Goal: Task Accomplishment & Management: Manage account settings

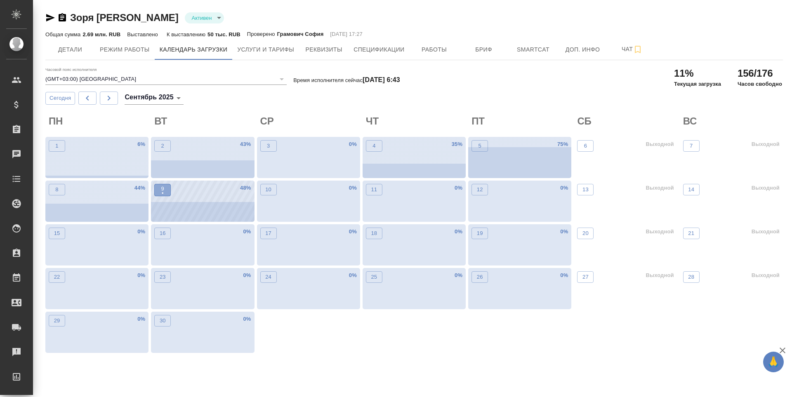
click at [163, 195] on p "•" at bounding box center [162, 193] width 3 height 8
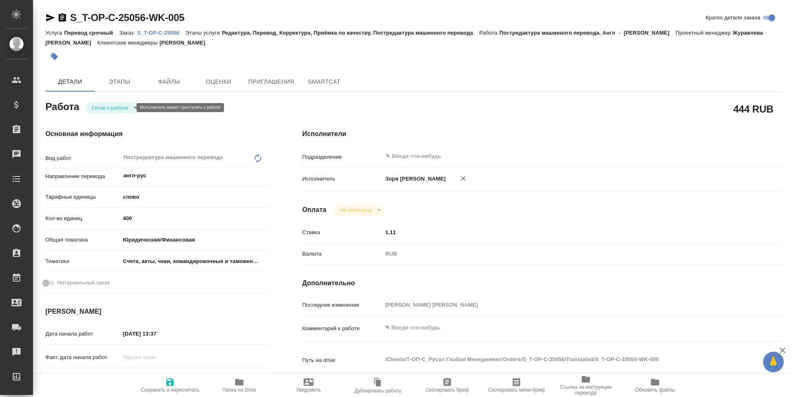
click at [130, 108] on body "🙏 .cls-1 fill:#fff; AWATERA [PERSON_NAME] Спецификации Заказы Чаты Todo Проекты…" at bounding box center [396, 198] width 792 height 397
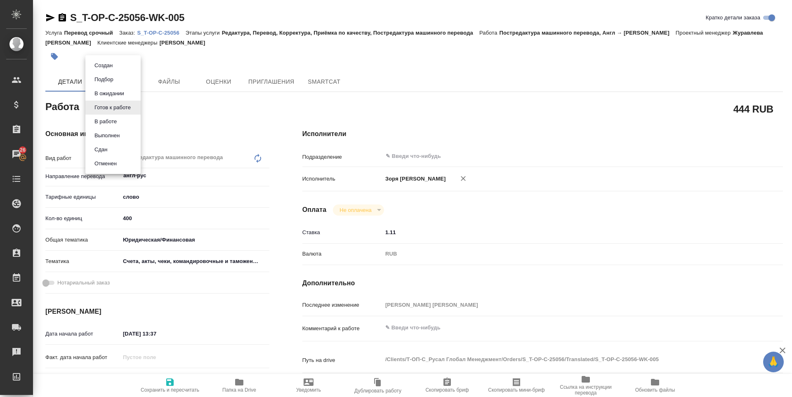
click at [127, 118] on li "В работе" at bounding box center [112, 122] width 55 height 14
type textarea "x"
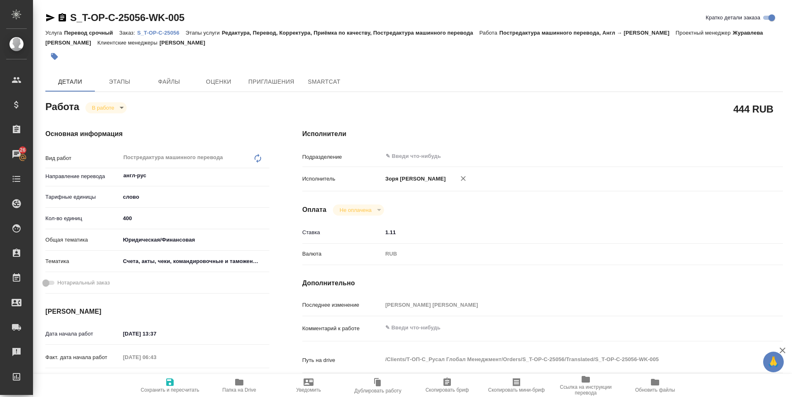
type textarea "x"
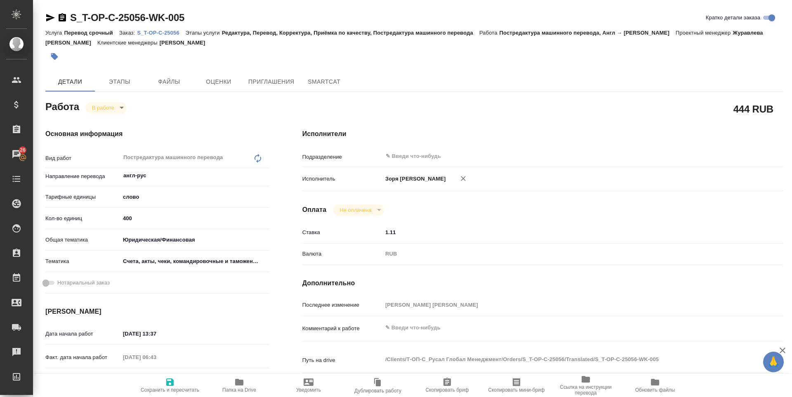
type textarea "x"
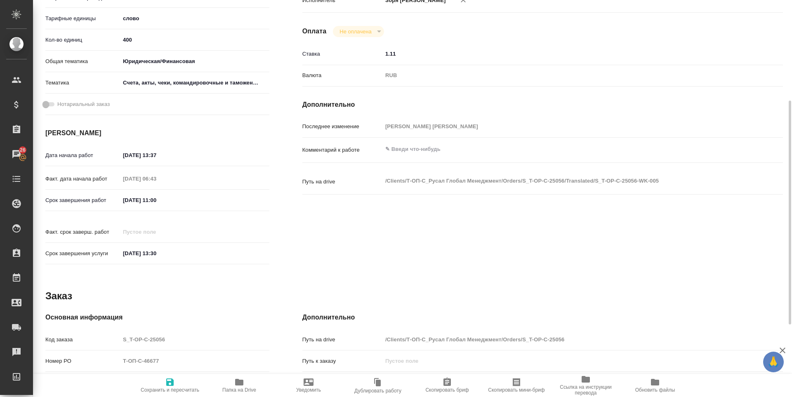
type textarea "x"
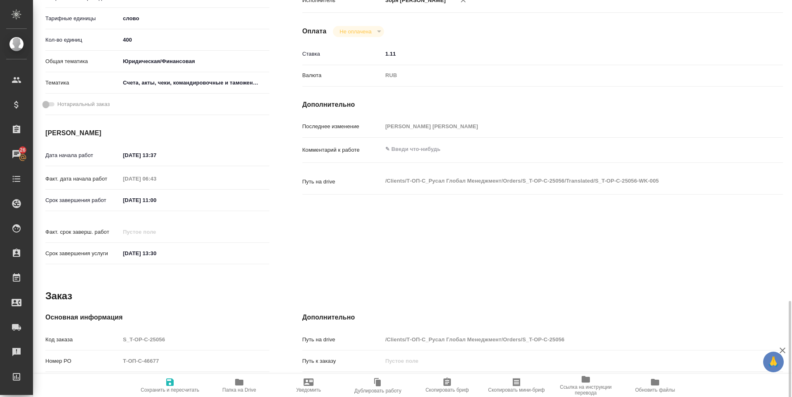
scroll to position [307, 0]
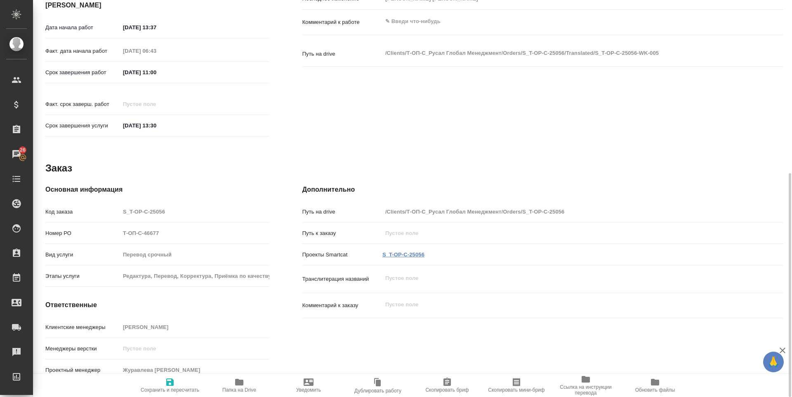
click at [409, 252] on link "S_T-OP-C-25056" at bounding box center [403, 255] width 42 height 6
click at [234, 386] on icon "button" at bounding box center [239, 383] width 10 height 10
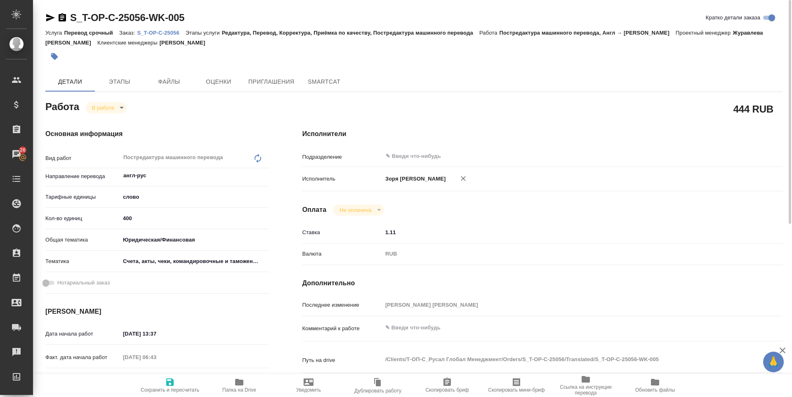
click at [183, 392] on span "Сохранить и пересчитать" at bounding box center [170, 390] width 59 height 6
type textarea "x"
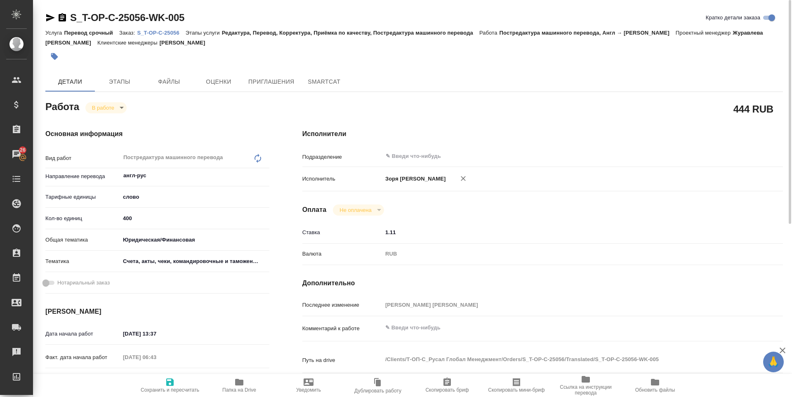
type textarea "x"
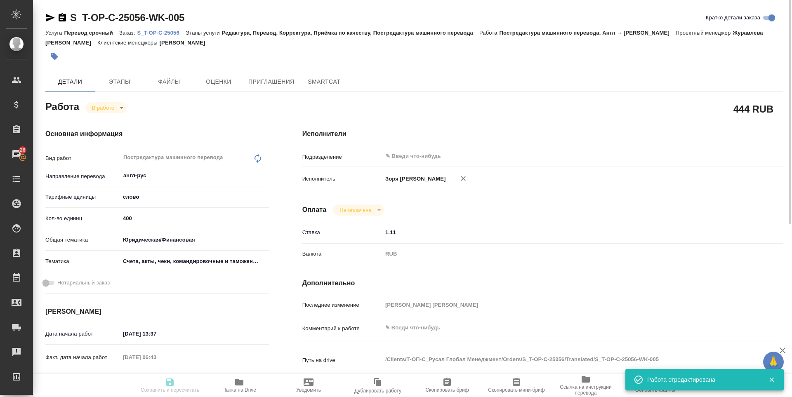
type input "inProgress"
type textarea "Постредактура машинного перевода"
type textarea "x"
type input "англ-рус"
type input "5a8b1489cc6b4906c91bfd90"
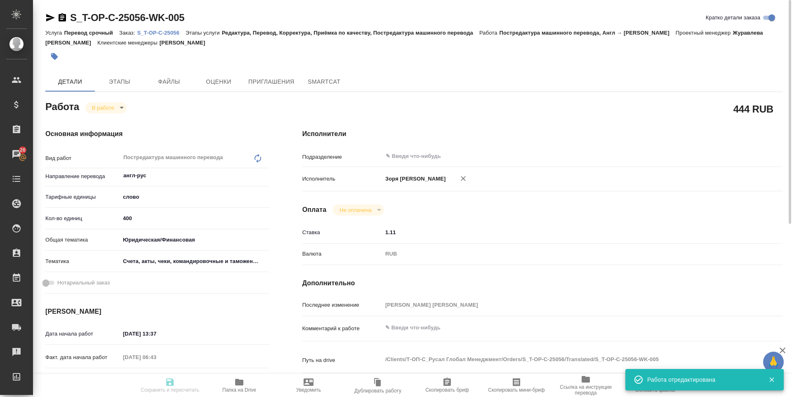
type input "400"
type input "yr-fn"
type input "5f647205b73bc97568ca66c0"
type input "08.09.2025 13:37"
type input "09.09.2025 06:43"
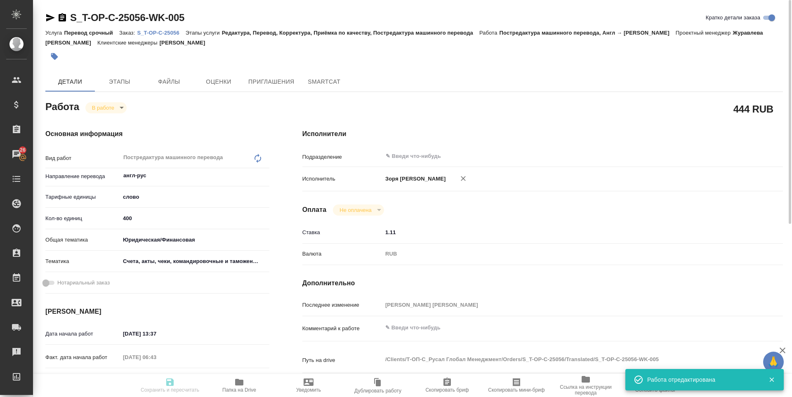
type input "09.09.2025 11:00"
type input "09.09.2025 13:30"
type input "notPayed"
type input "1.11"
type input "RUB"
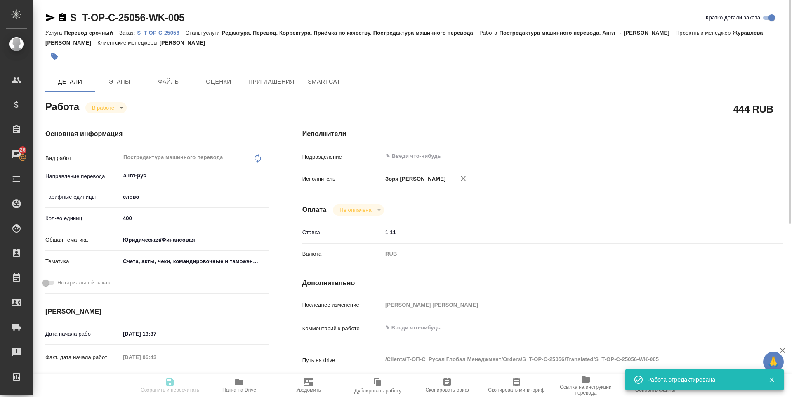
type input "[PERSON_NAME] [PERSON_NAME]"
type textarea "x"
type textarea "/Clients/Т-ОП-С_Русал Глобал Менеджмент/Orders/S_T-OP-C-25056/Translated/S_T-OP…"
type textarea "x"
type input "S_T-OP-C-25056"
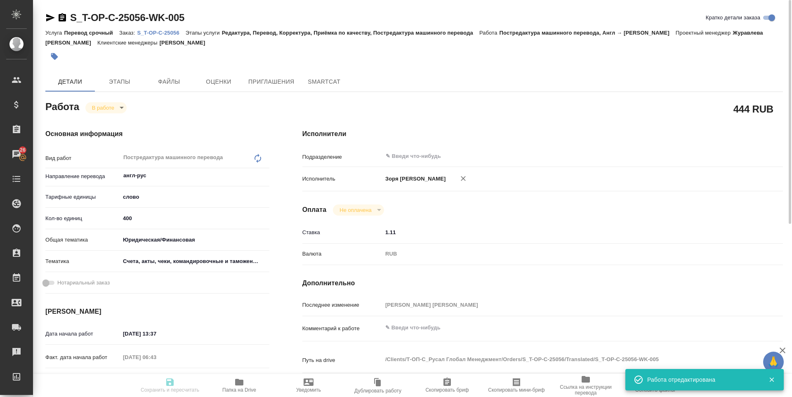
type input "Т-ОП-С-46677"
type input "Перевод срочный"
type input "Редактура, Перевод, Корректура, Приёмка по качеству, Постредактура машинного пе…"
type input "Горленко Юлия"
type input "/Clients/Т-ОП-С_Русал Глобал Менеджмент/Orders/S_T-OP-C-25056"
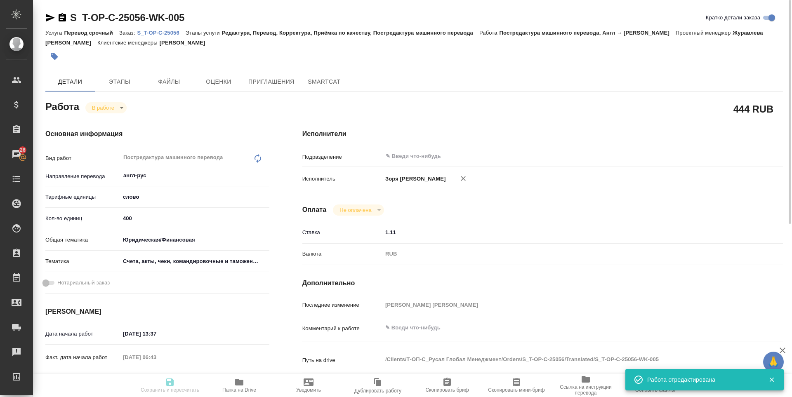
type textarea "x"
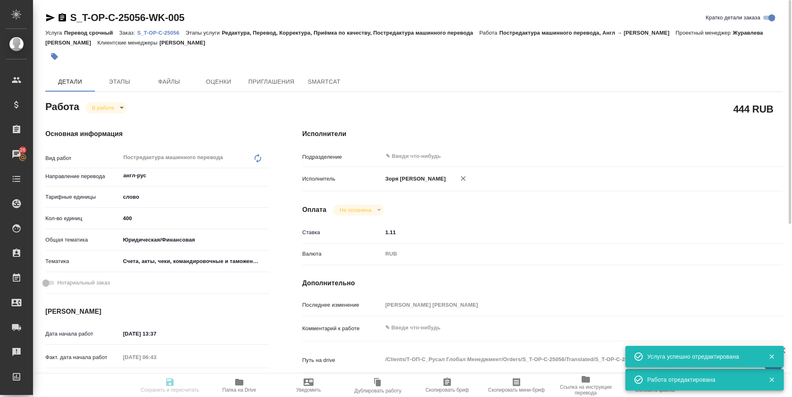
type textarea "x"
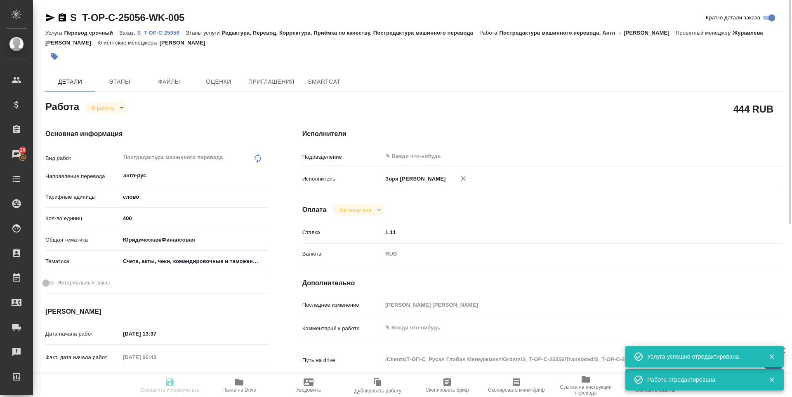
type textarea "x"
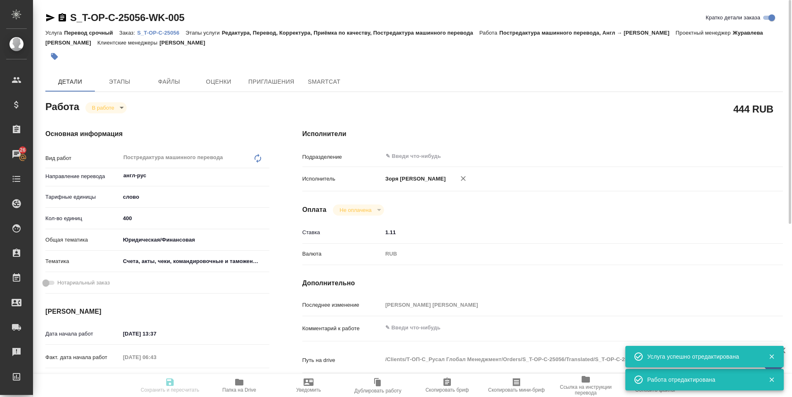
type textarea "x"
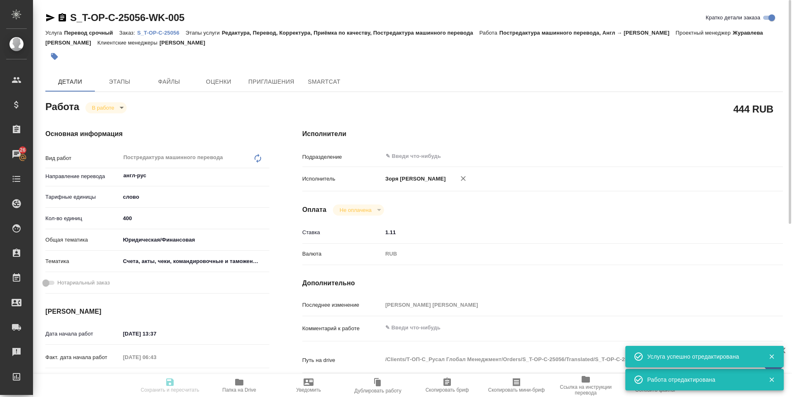
type textarea "x"
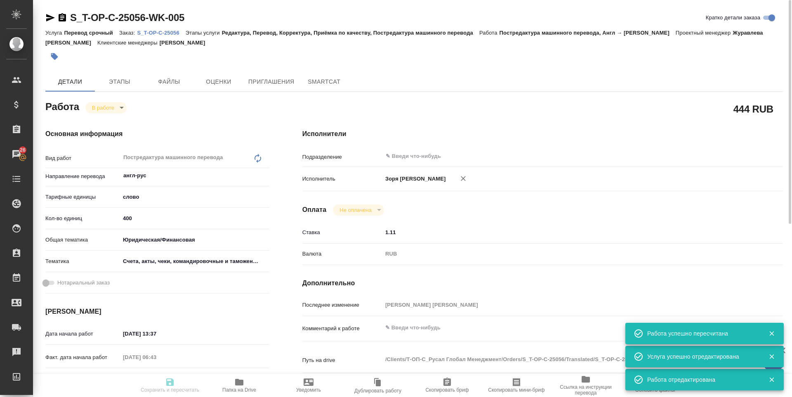
type input "inProgress"
type textarea "Постредактура машинного перевода"
type textarea "x"
type input "англ-рус"
type input "5a8b1489cc6b4906c91bfd90"
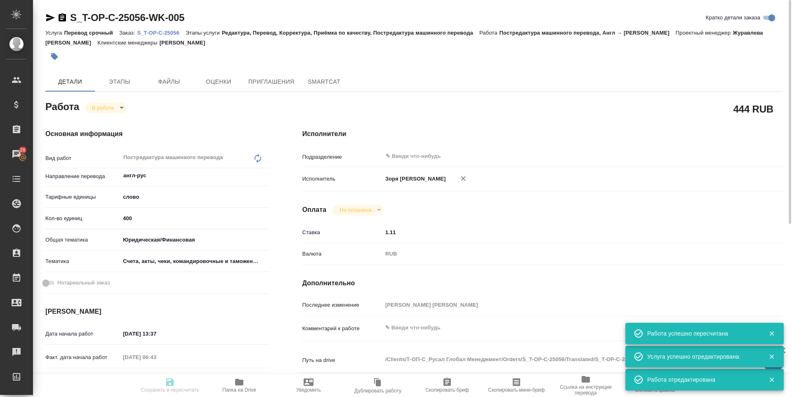
type input "183.47"
type input "yr-fn"
type input "5f647205b73bc97568ca66c0"
type input "08.09.2025 13:37"
type input "09.09.2025 06:43"
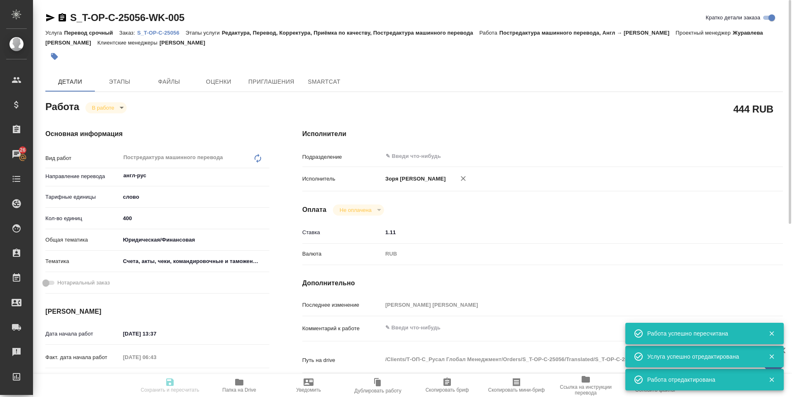
type input "09.09.2025 11:00"
type input "09.09.2025 13:30"
type input "notPayed"
type input "1.11"
type input "RUB"
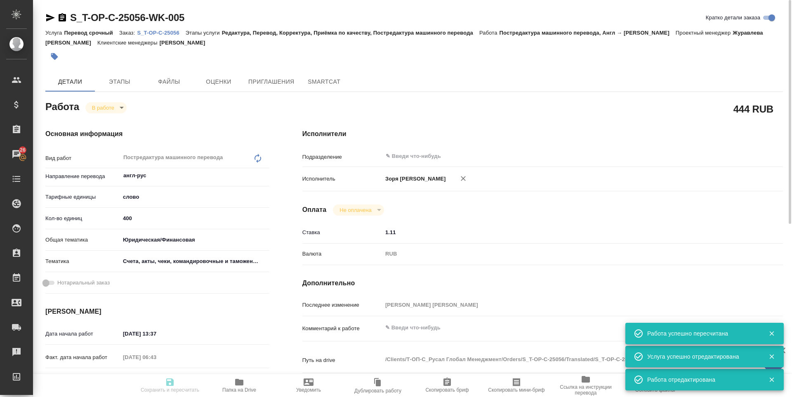
type input "[PERSON_NAME] [PERSON_NAME]"
type textarea "x"
type textarea "/Clients/Т-ОП-С_Русал Глобал Менеджмент/Orders/S_T-OP-C-25056/Translated/S_T-OP…"
type textarea "x"
type input "S_T-OP-C-25056"
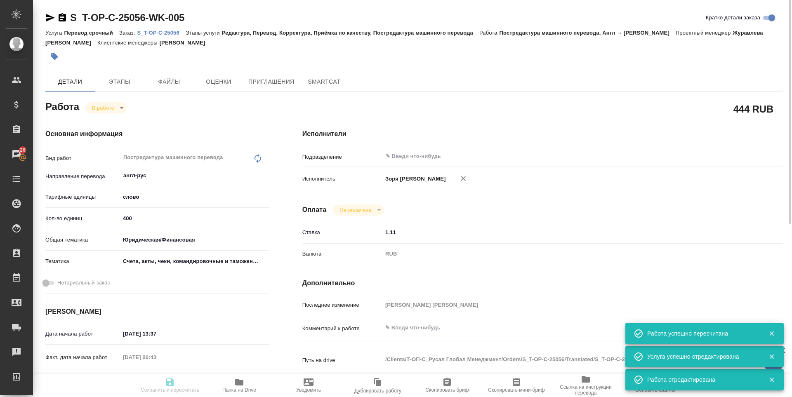
type input "Т-ОП-С-46677"
type input "Перевод срочный"
type input "Редактура, Перевод, Корректура, Приёмка по качеству, Постредактура машинного пе…"
type input "Горленко Юлия"
type input "/Clients/Т-ОП-С_Русал Глобал Менеджмент/Orders/S_T-OP-C-25056"
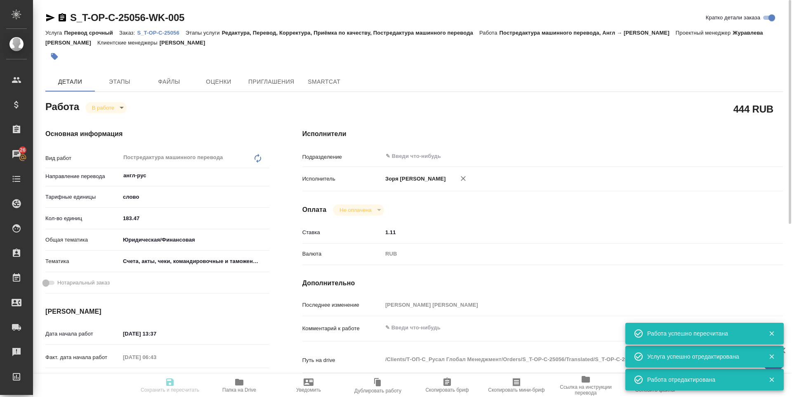
type textarea "x"
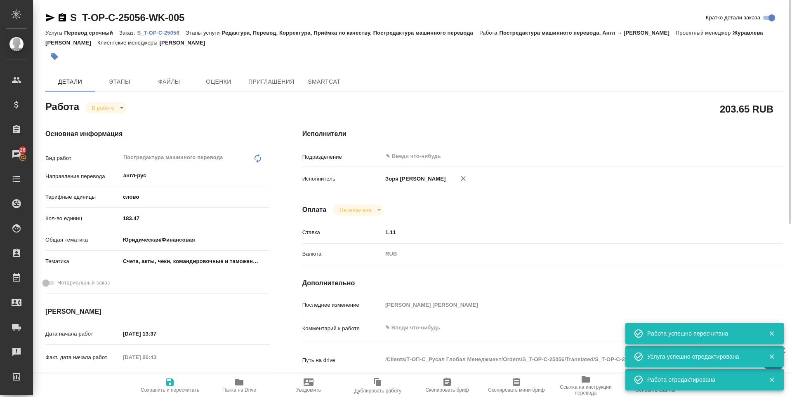
type textarea "x"
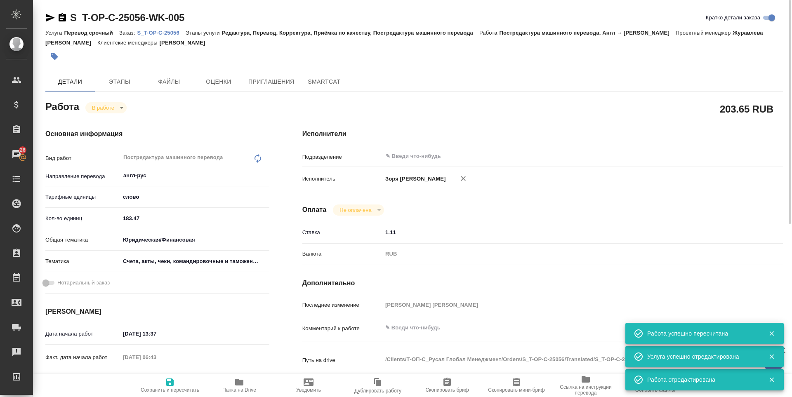
type textarea "x"
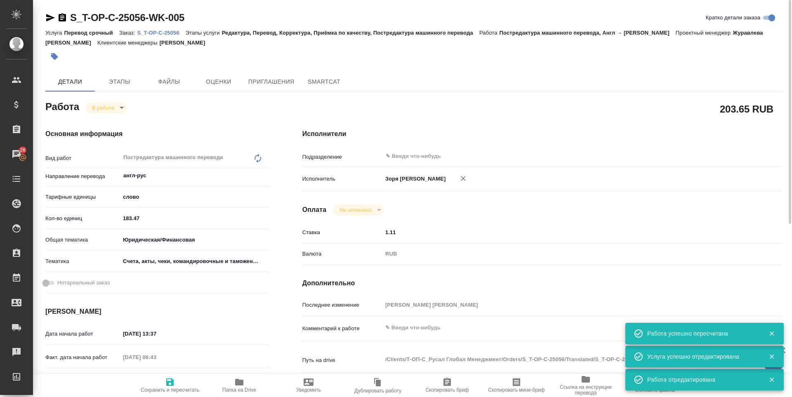
type textarea "x"
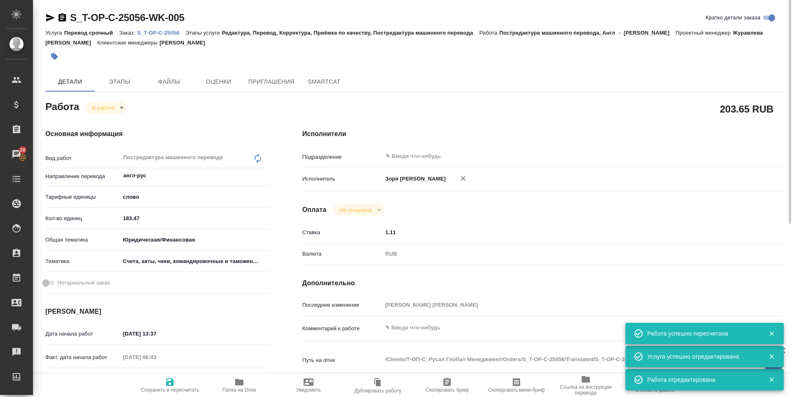
type textarea "x"
click at [97, 110] on body "🙏 .cls-1 fill:#fff; AWATERA Zoria Tatiana Клиенты Спецификации Заказы 26 Чаты T…" at bounding box center [396, 198] width 792 height 397
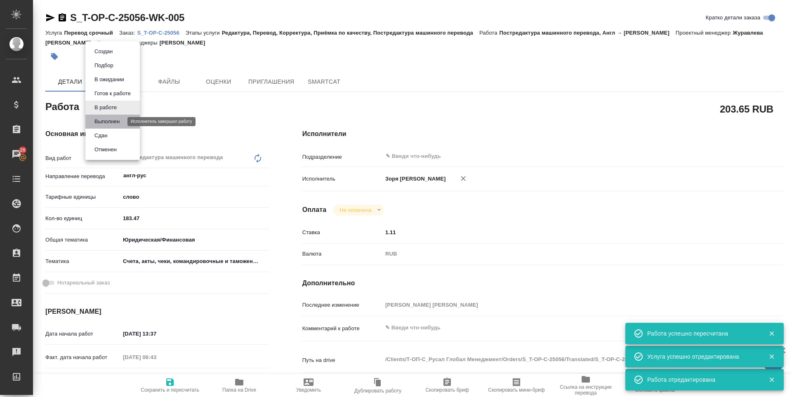
click at [97, 118] on button "Выполнен" at bounding box center [107, 121] width 30 height 9
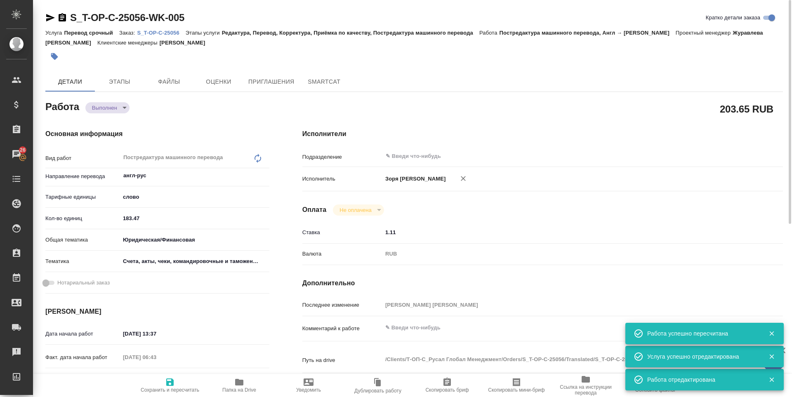
type textarea "x"
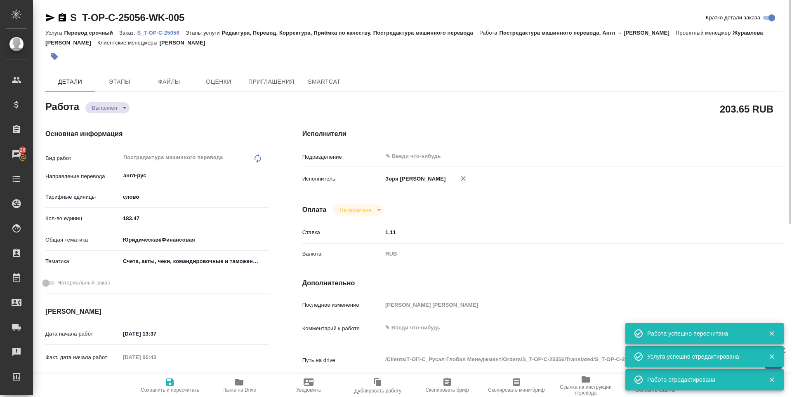
type textarea "x"
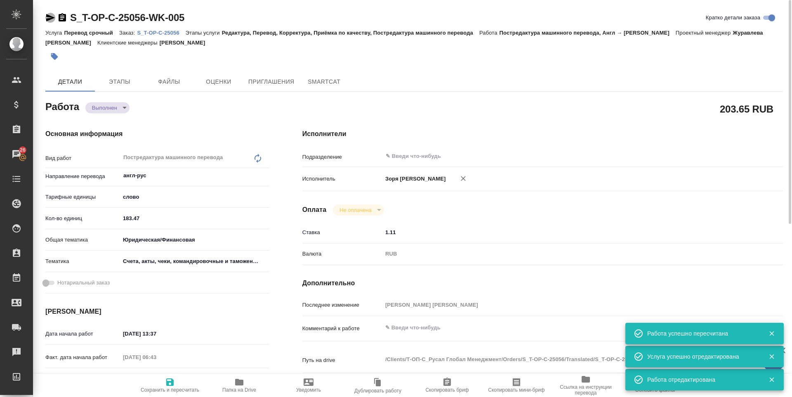
click at [47, 17] on icon "button" at bounding box center [50, 17] width 9 height 7
type textarea "x"
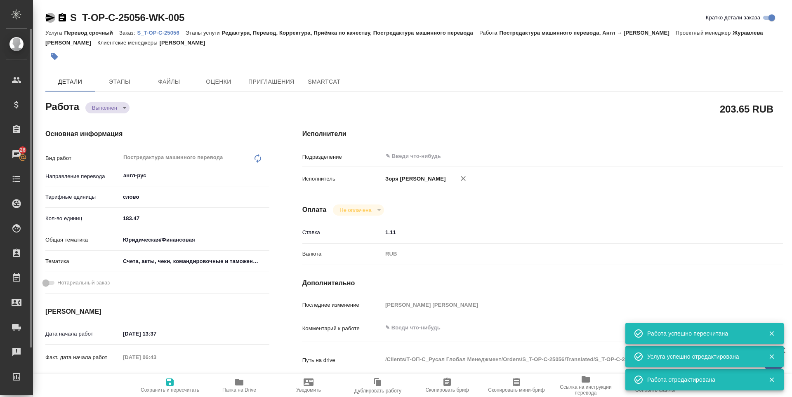
type textarea "x"
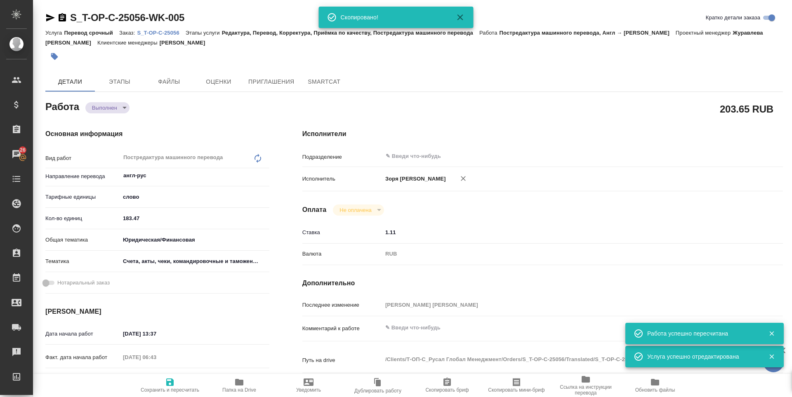
type textarea "x"
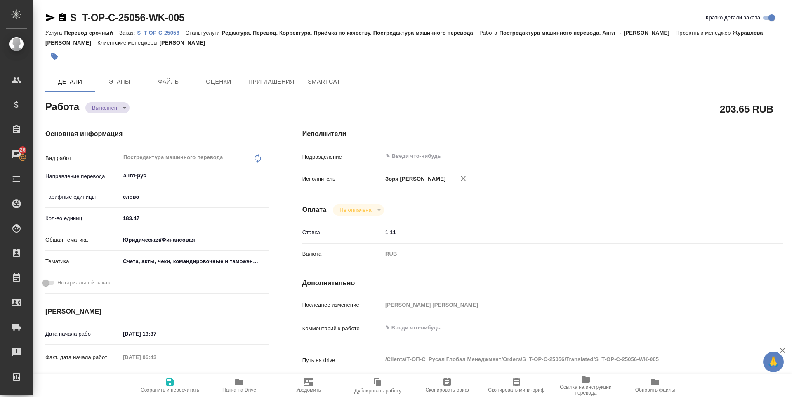
type textarea "x"
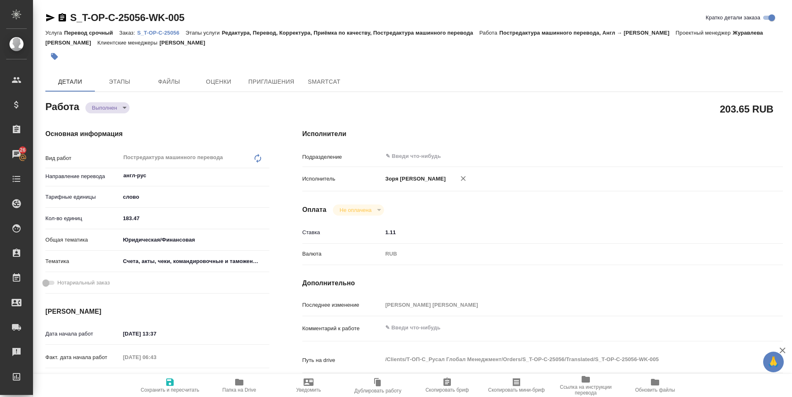
type textarea "x"
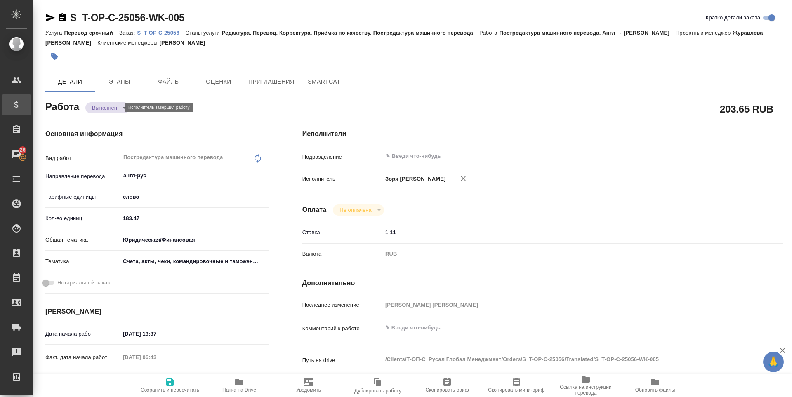
type textarea "x"
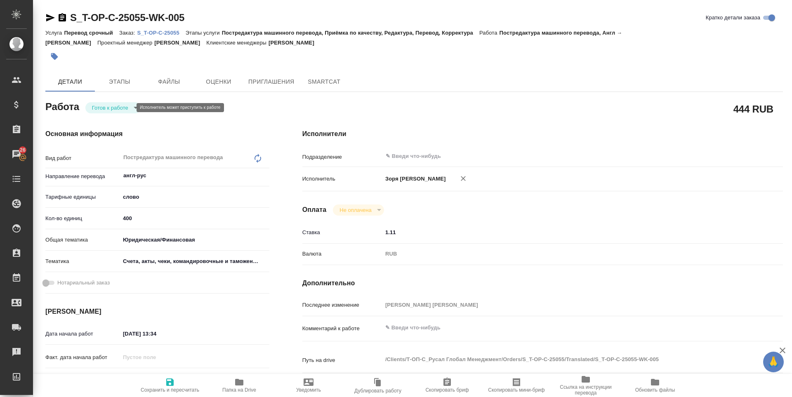
click at [122, 110] on body "🙏 .cls-1 fill:#fff; AWATERA Zoria Tatiana Клиенты Спецификации Заказы 26 Чаты T…" at bounding box center [396, 198] width 792 height 397
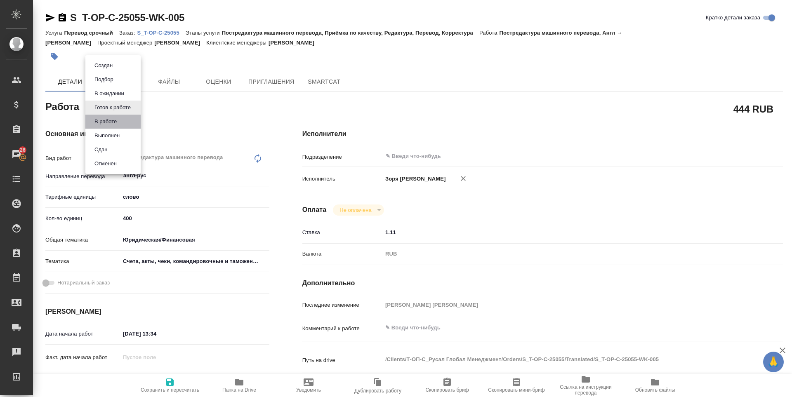
click at [120, 120] on li "В работе" at bounding box center [112, 122] width 55 height 14
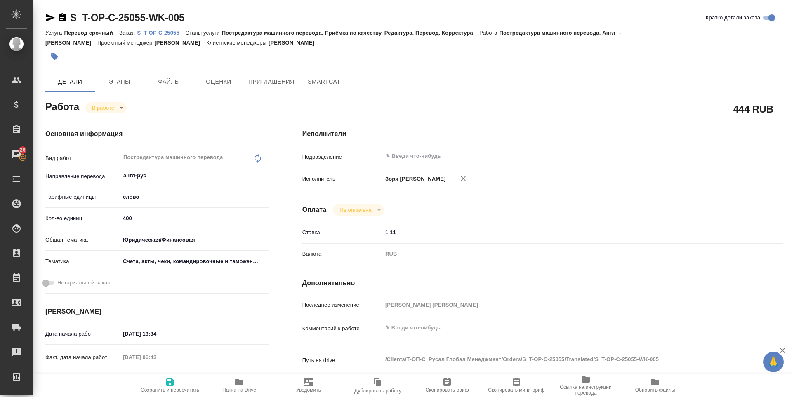
type textarea "x"
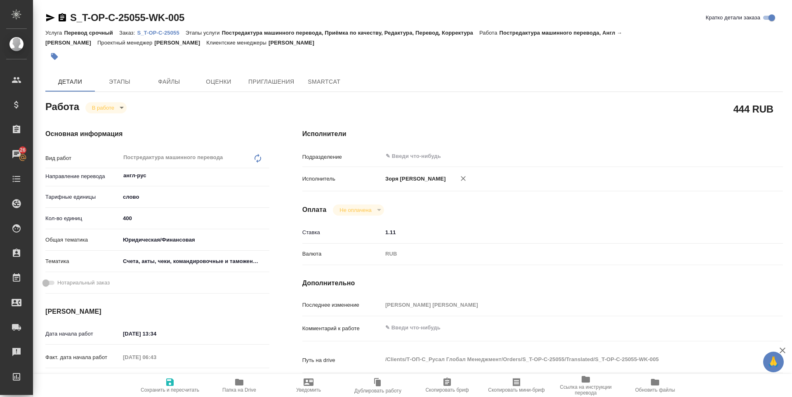
type textarea "x"
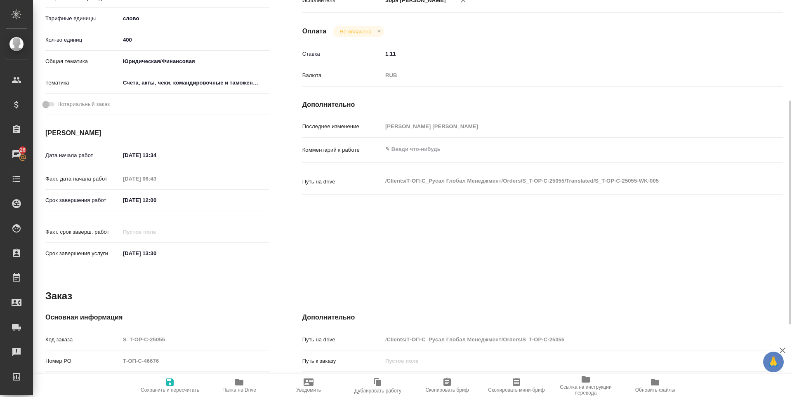
type textarea "x"
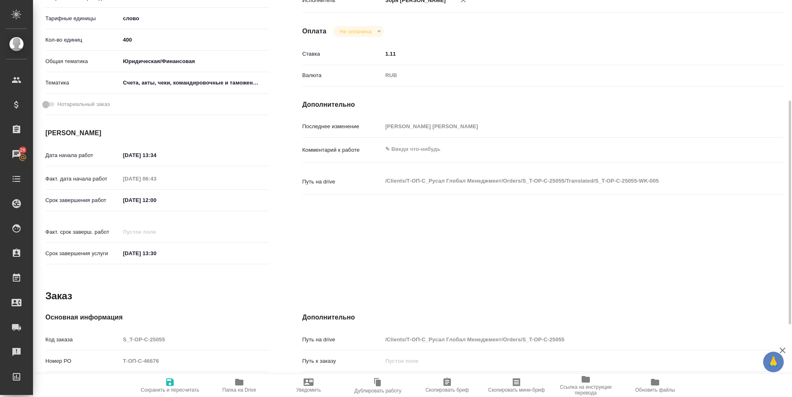
scroll to position [307, 0]
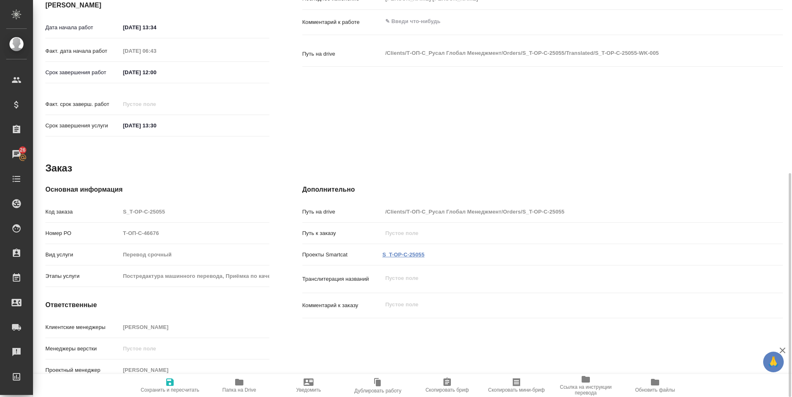
click at [417, 252] on link "S_T-OP-C-25055" at bounding box center [403, 255] width 42 height 6
click at [164, 382] on span "Сохранить и пересчитать" at bounding box center [169, 386] width 59 height 16
type textarea "x"
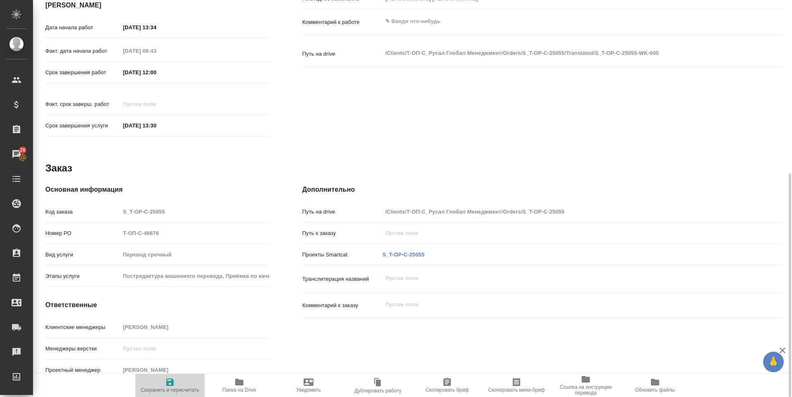
type textarea "x"
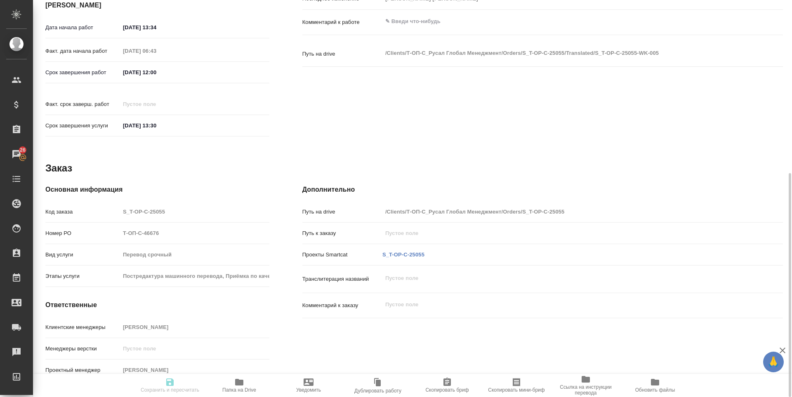
type textarea "x"
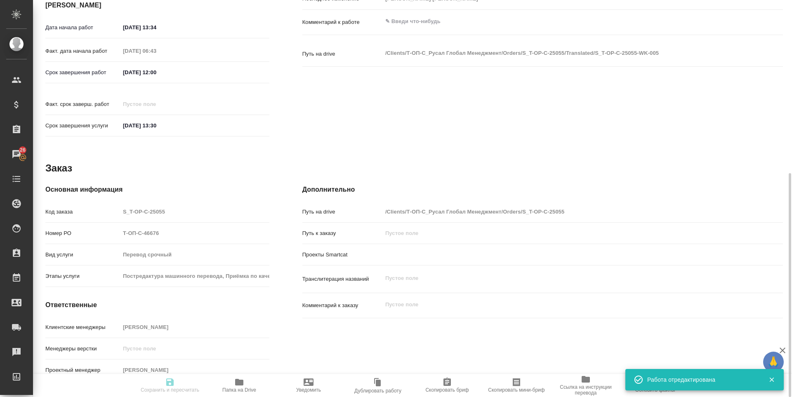
type input "inProgress"
type textarea "Постредактура машинного перевода"
type textarea "x"
type input "англ-рус"
type input "5a8b1489cc6b4906c91bfd90"
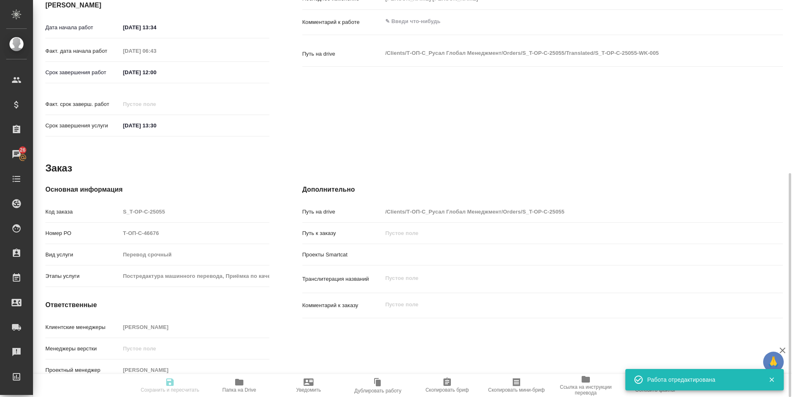
type input "400"
type input "yr-fn"
type input "5f647205b73bc97568ca66c0"
type input "08.09.2025 13:34"
type input "09.09.2025 06:43"
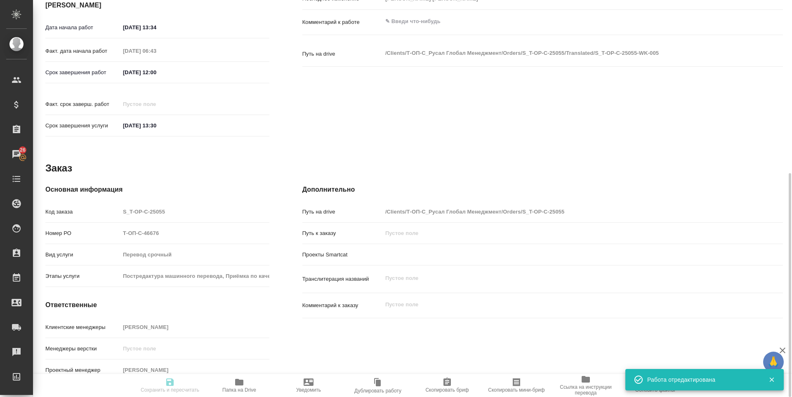
type input "09.09.2025 12:00"
type input "09.09.2025 13:30"
type input "notPayed"
type input "1.11"
type input "RUB"
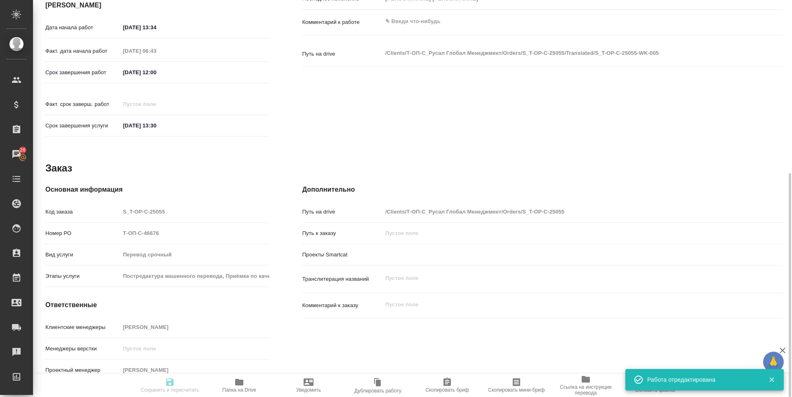
type input "[PERSON_NAME] [PERSON_NAME]"
type textarea "x"
type textarea "/Clients/Т-ОП-С_Русал Глобал Менеджмент/Orders/S_T-OP-C-25055/Translated/S_T-OP…"
type textarea "x"
type input "S_T-OP-C-25055"
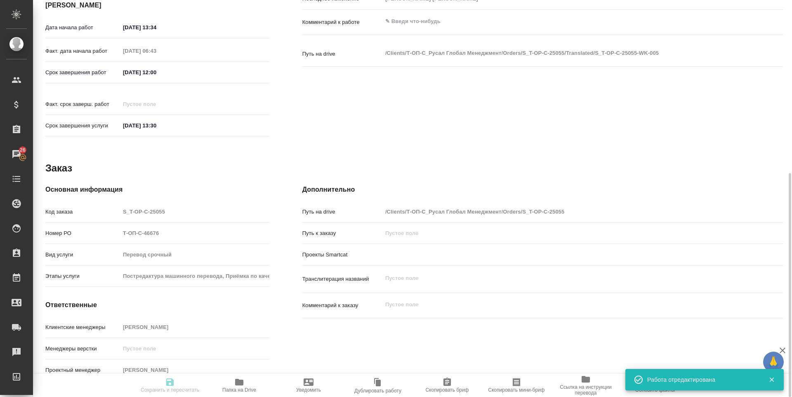
type input "Т-ОП-С-46676"
type input "Перевод срочный"
type input "Постредактура машинного перевода, Приёмка по качеству, Редактура, Перевод, Корр…"
type input "Горленко Юлия"
type input "/Clients/Т-ОП-С_Русал Глобал Менеджмент/Orders/S_T-OP-C-25055"
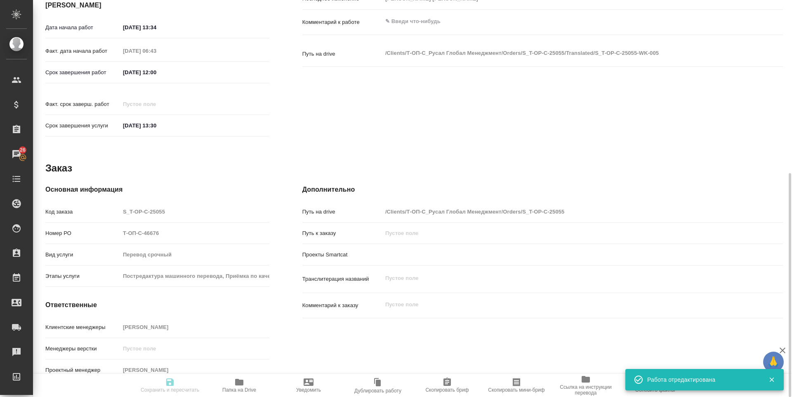
type textarea "x"
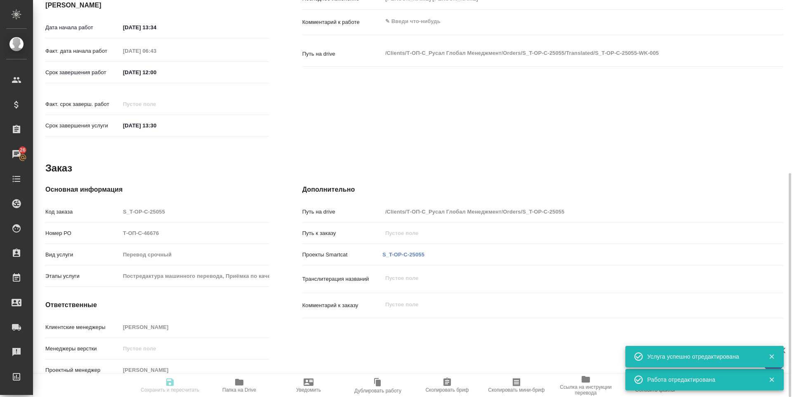
type textarea "x"
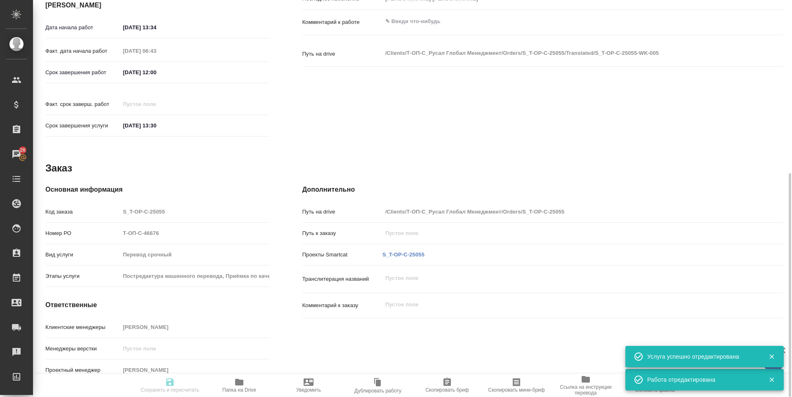
type textarea "x"
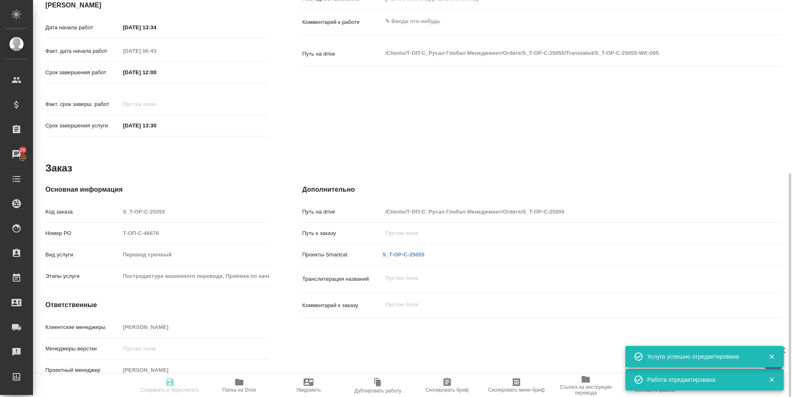
type textarea "x"
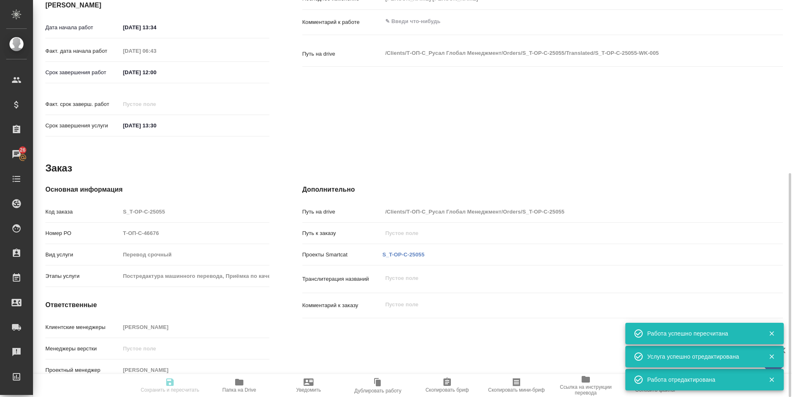
type input "inProgress"
type textarea "Постредактура машинного перевода"
type textarea "x"
type input "англ-рус"
type input "5a8b1489cc6b4906c91bfd90"
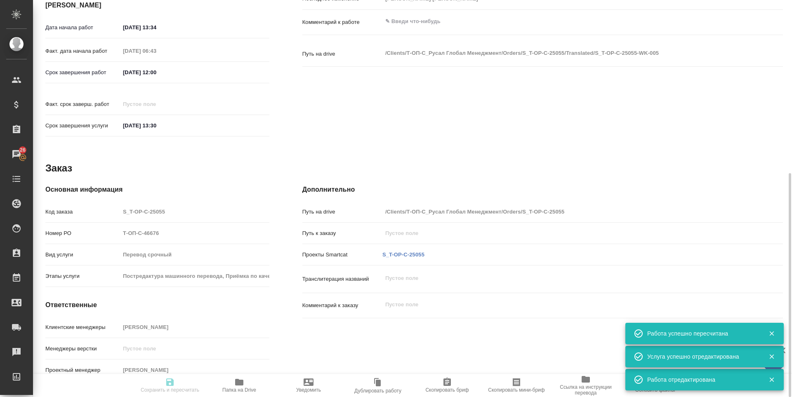
type input "220.55"
type input "yr-fn"
type input "5f647205b73bc97568ca66c0"
type input "08.09.2025 13:34"
type input "09.09.2025 06:43"
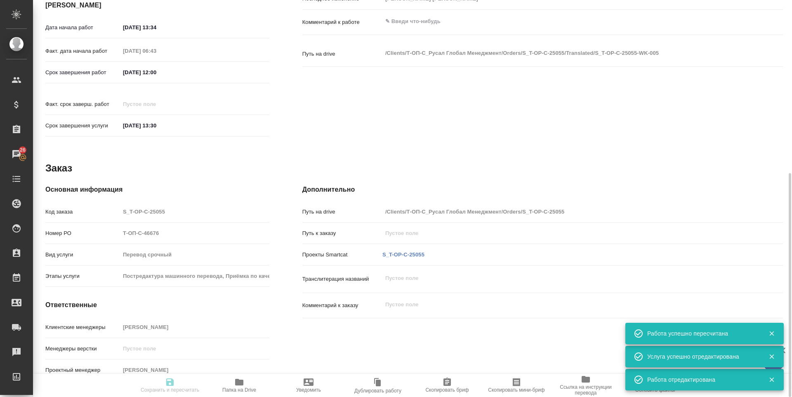
type input "09.09.2025 12:00"
type input "09.09.2025 13:30"
type input "notPayed"
type input "1.11"
type input "RUB"
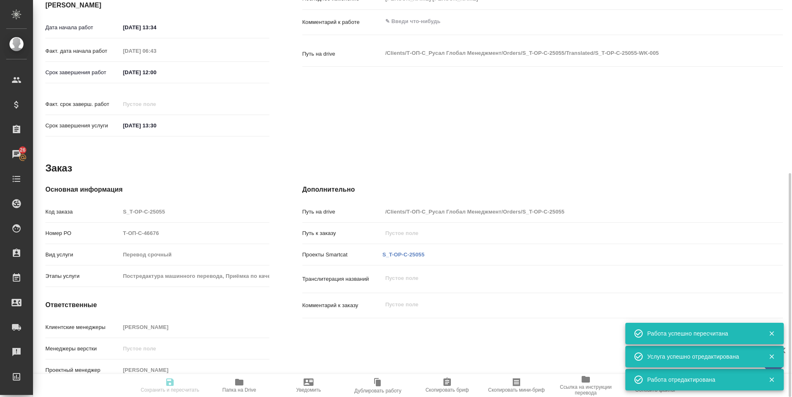
type input "[PERSON_NAME] [PERSON_NAME]"
type textarea "x"
type textarea "/Clients/Т-ОП-С_Русал Глобал Менеджмент/Orders/S_T-OP-C-25055/Translated/S_T-OP…"
type textarea "x"
type input "S_T-OP-C-25055"
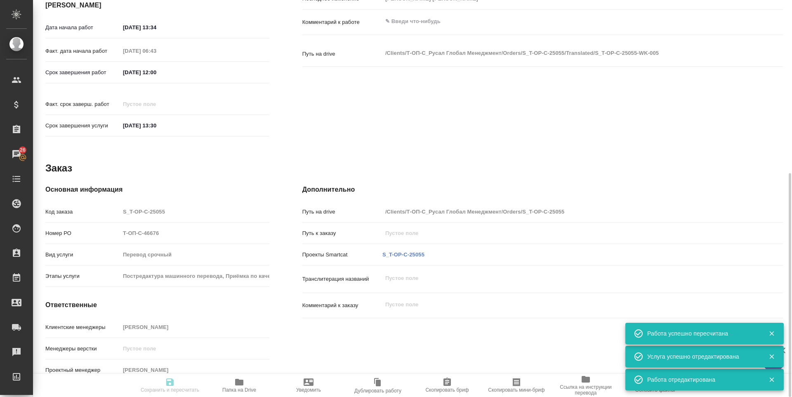
type input "Т-ОП-С-46676"
type input "Перевод срочный"
type input "Постредактура машинного перевода, Приёмка по качеству, Редактура, Перевод, Корр…"
type input "Горленко Юлия"
type input "/Clients/Т-ОП-С_Русал Глобал Менеджмент/Orders/S_T-OP-C-25055"
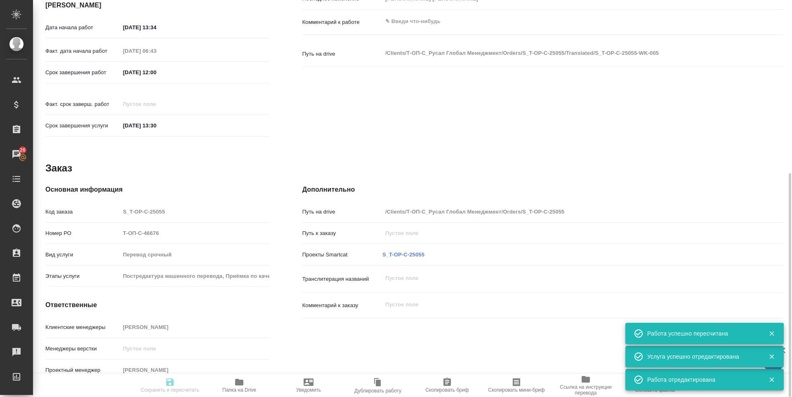
type textarea "x"
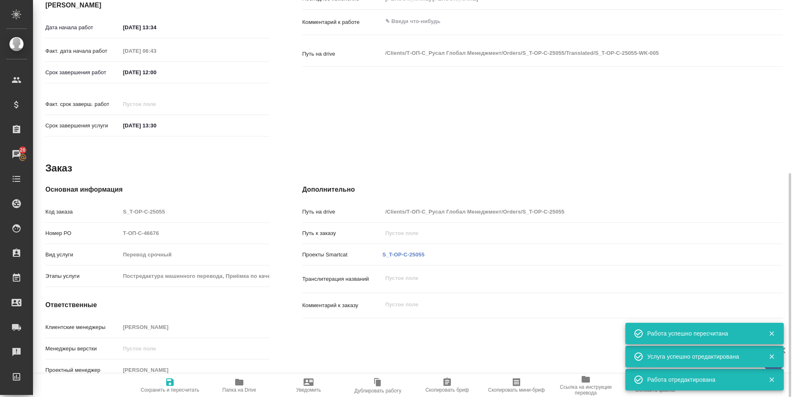
type textarea "x"
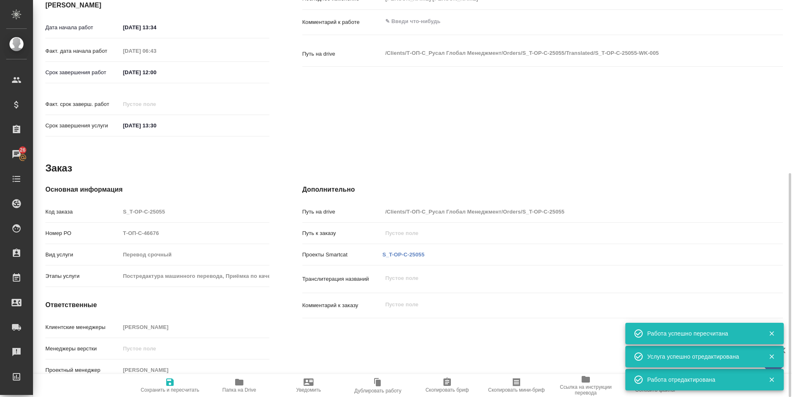
type textarea "x"
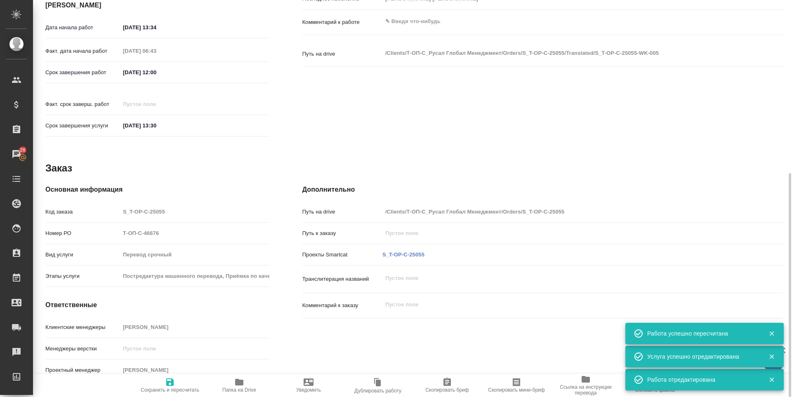
type textarea "x"
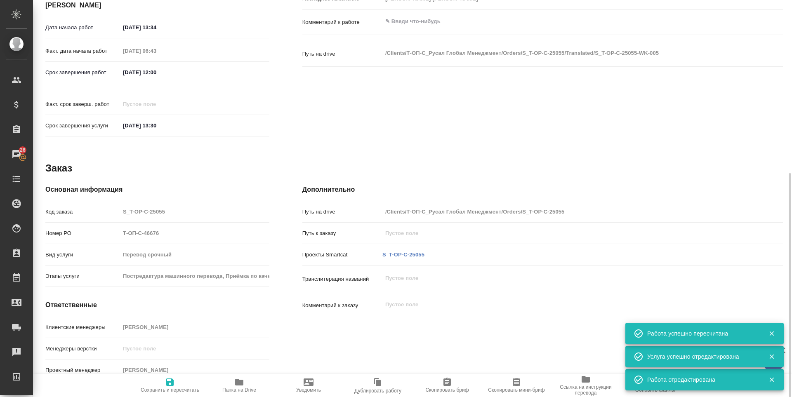
type textarea "x"
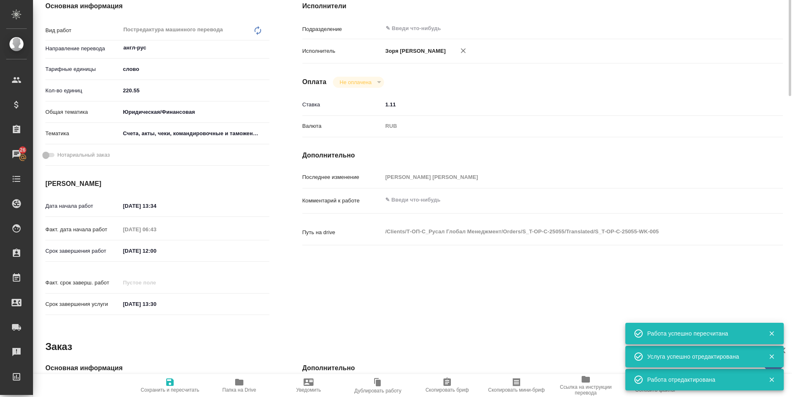
scroll to position [0, 0]
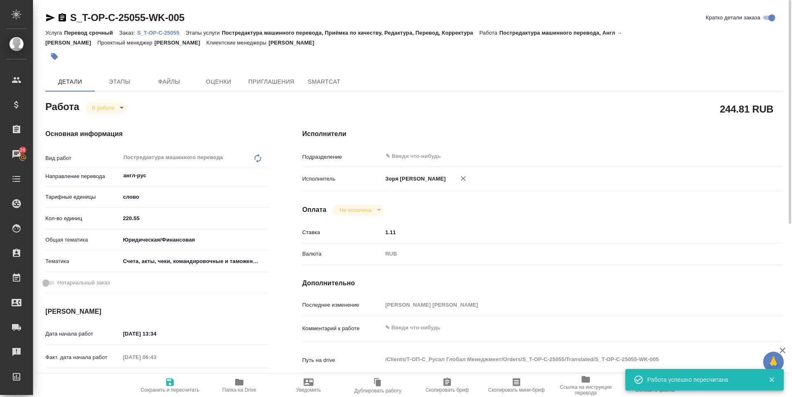
click at [237, 389] on span "Папка на Drive" at bounding box center [239, 390] width 34 height 6
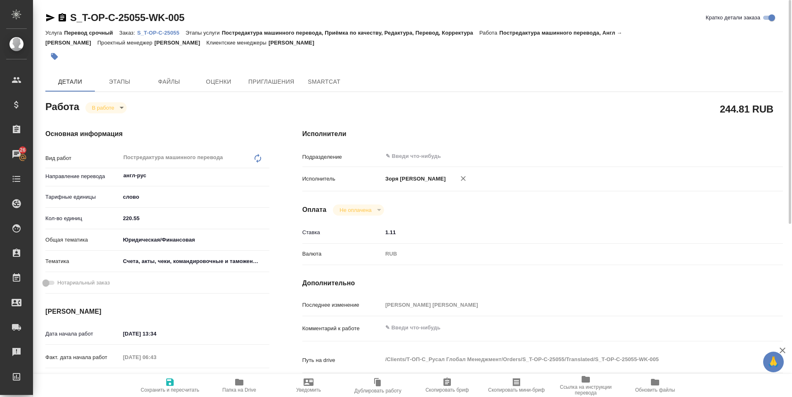
click at [48, 21] on icon "button" at bounding box center [50, 17] width 9 height 7
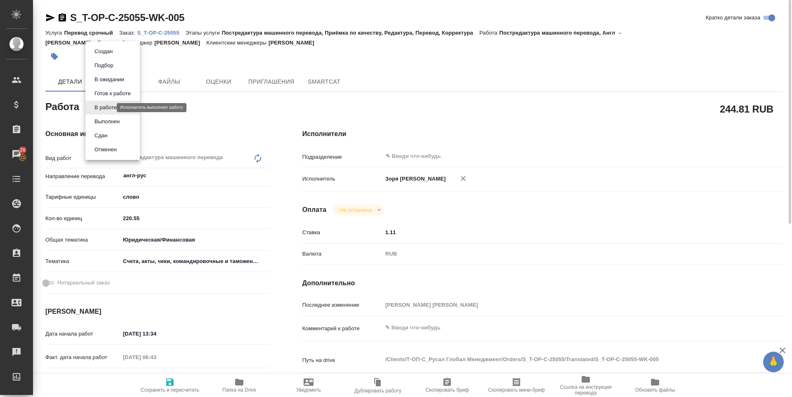
click at [97, 109] on body "🙏 .cls-1 fill:#fff; AWATERA Zoria Tatiana Клиенты Спецификации Заказы 26 Чаты T…" at bounding box center [396, 198] width 792 height 397
click at [100, 118] on button "Выполнен" at bounding box center [107, 121] width 30 height 9
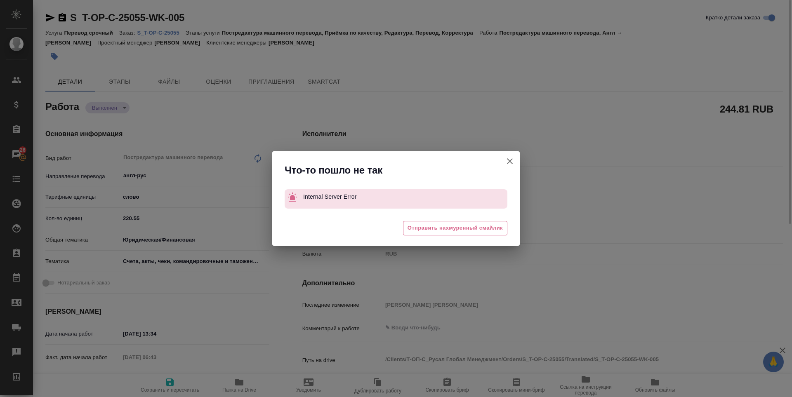
type textarea "x"
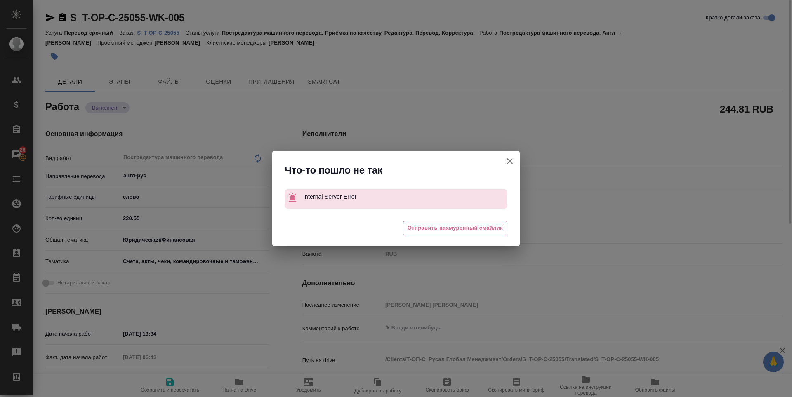
type textarea "x"
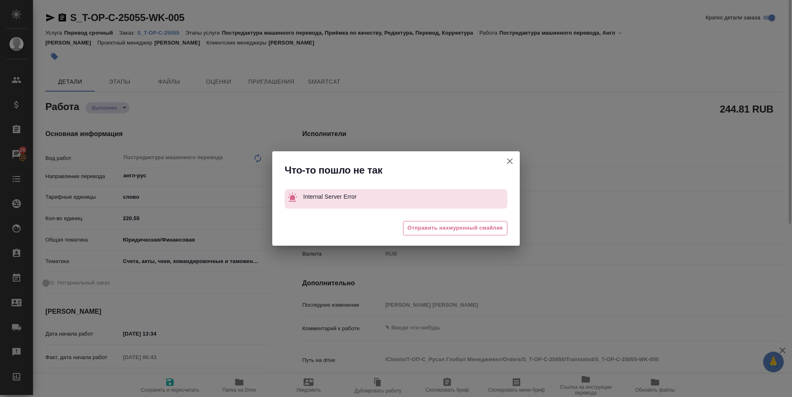
type textarea "x"
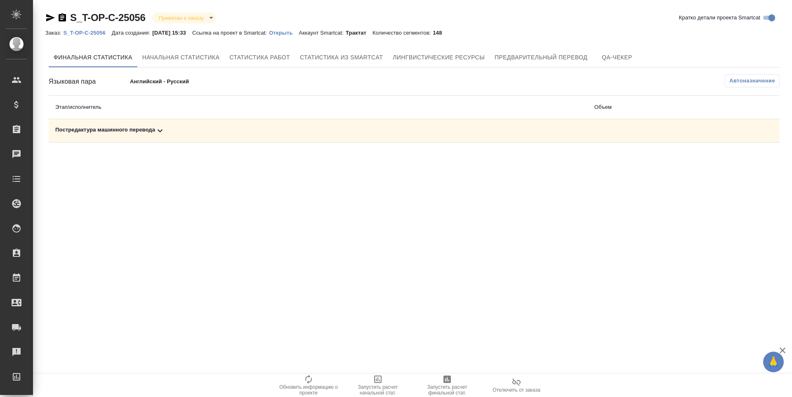
click at [448, 393] on span "Запустить расчет финальной стат." at bounding box center [447, 391] width 59 height 12
click at [130, 133] on div "Постредактура машинного перевода" at bounding box center [318, 131] width 526 height 10
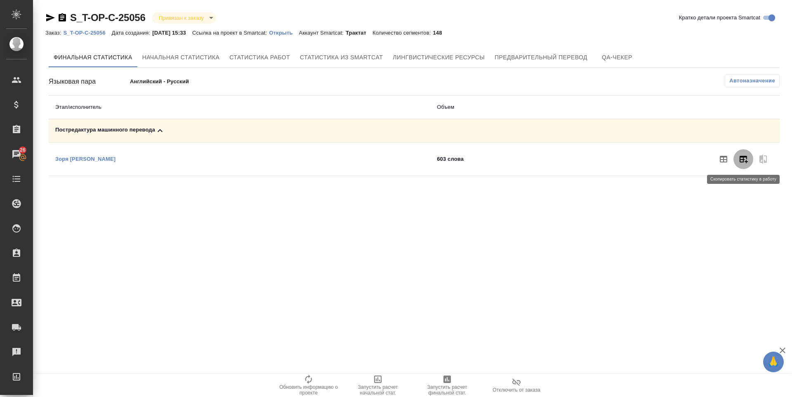
click at [745, 156] on icon "button" at bounding box center [744, 159] width 8 height 7
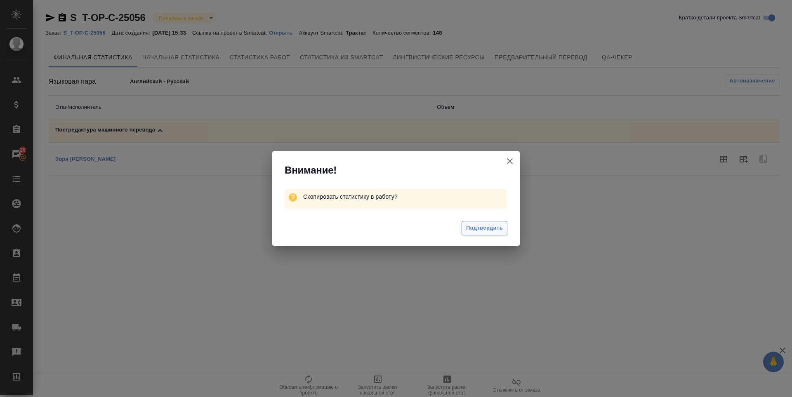
click at [478, 222] on button "Подтвердить" at bounding box center [485, 228] width 46 height 14
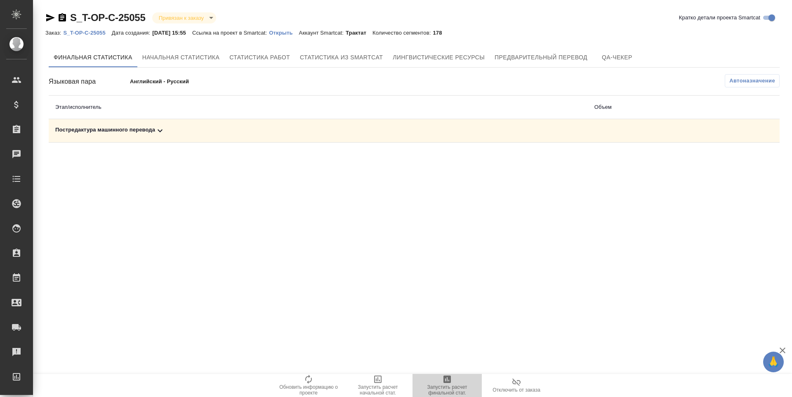
click at [453, 381] on span "Запустить расчет финальной стат." at bounding box center [447, 385] width 59 height 21
click at [89, 129] on div "Постредактура машинного перевода" at bounding box center [318, 131] width 526 height 10
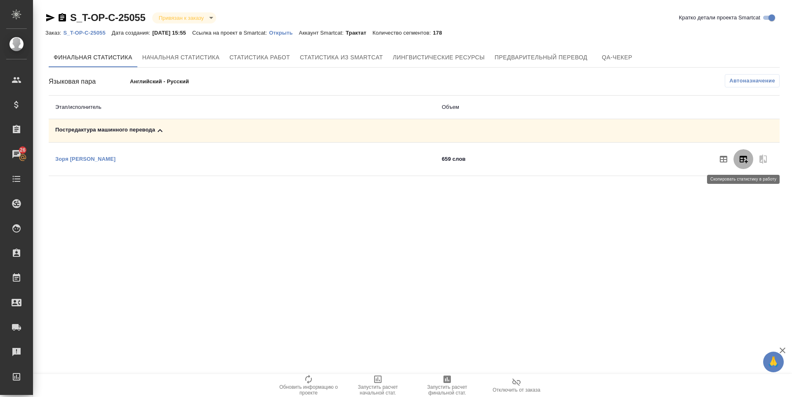
click at [747, 153] on button "button" at bounding box center [744, 159] width 20 height 20
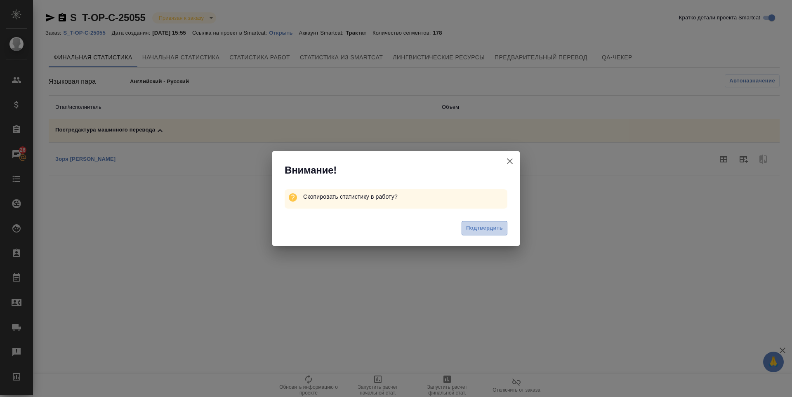
click at [484, 224] on span "Подтвердить" at bounding box center [484, 228] width 37 height 9
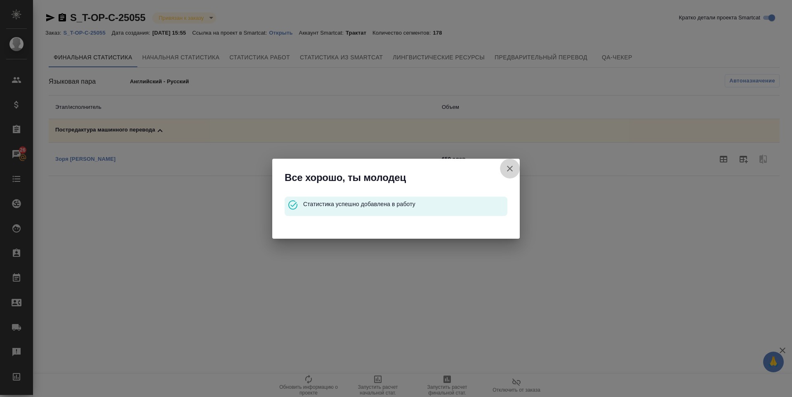
click at [508, 169] on icon "button" at bounding box center [510, 169] width 10 height 10
